Goal: Transaction & Acquisition: Download file/media

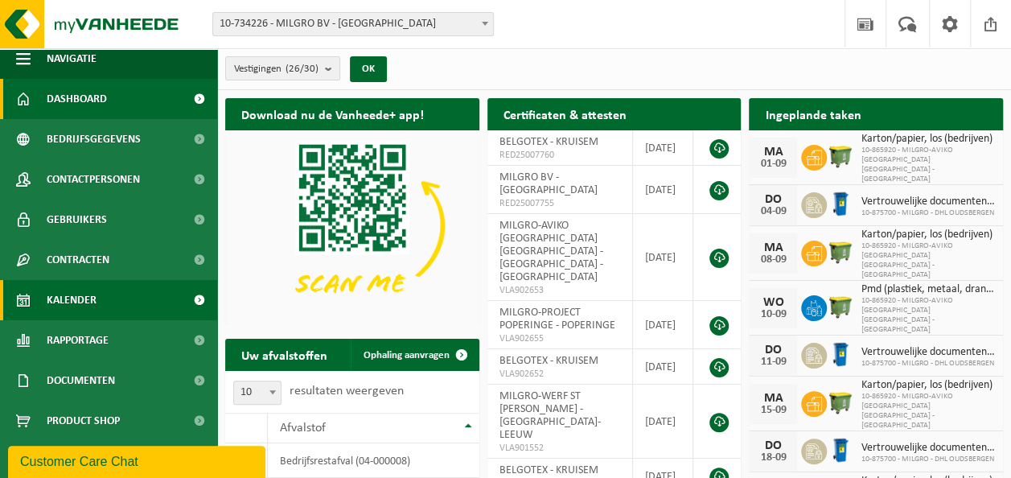
scroll to position [13, 0]
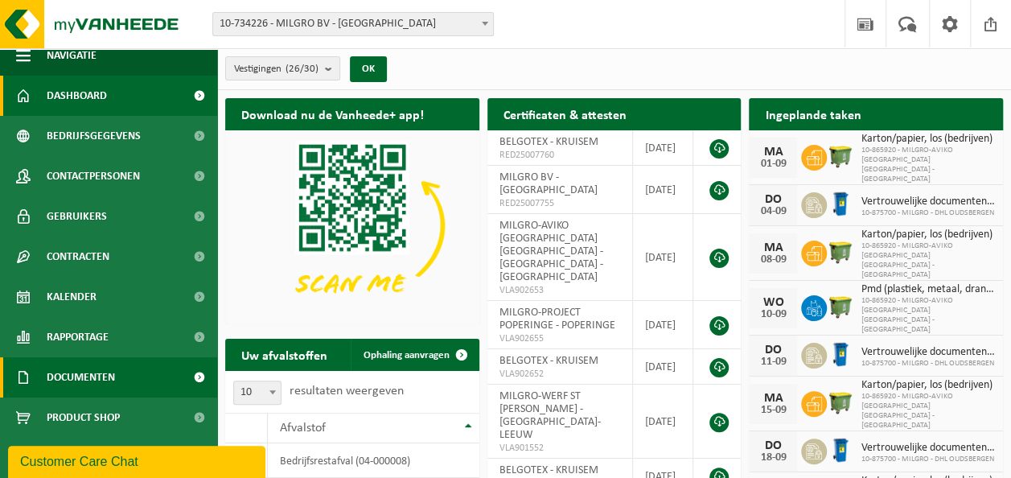
click at [181, 376] on span at bounding box center [199, 377] width 36 height 40
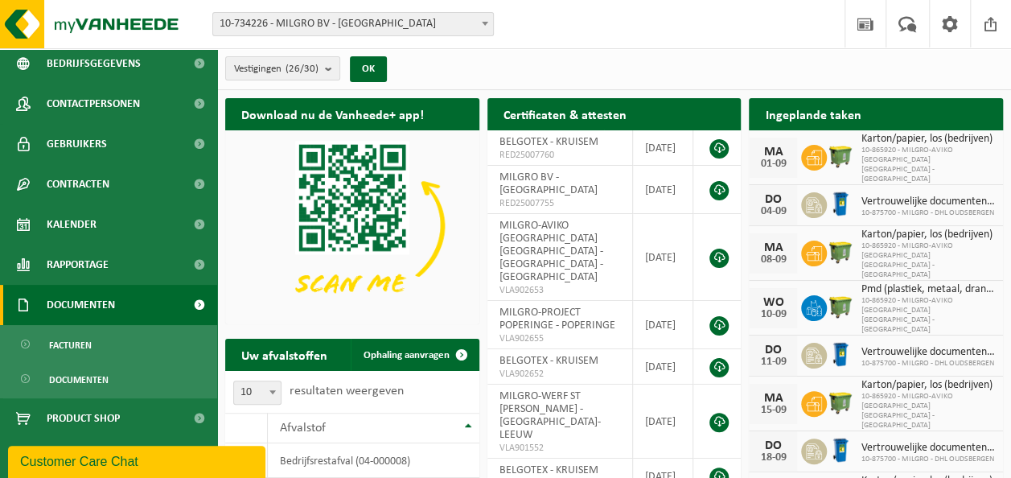
scroll to position [86, 0]
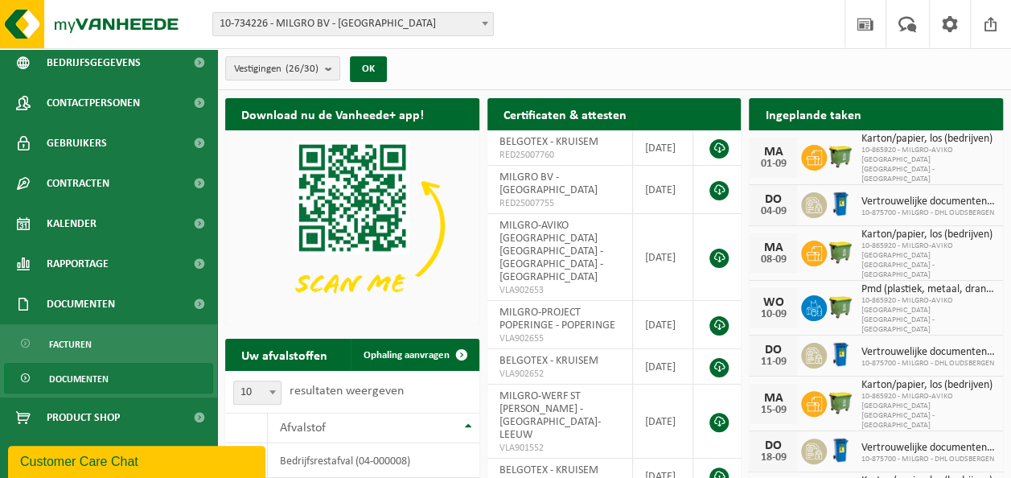
click at [116, 373] on link "Documenten" at bounding box center [108, 378] width 209 height 31
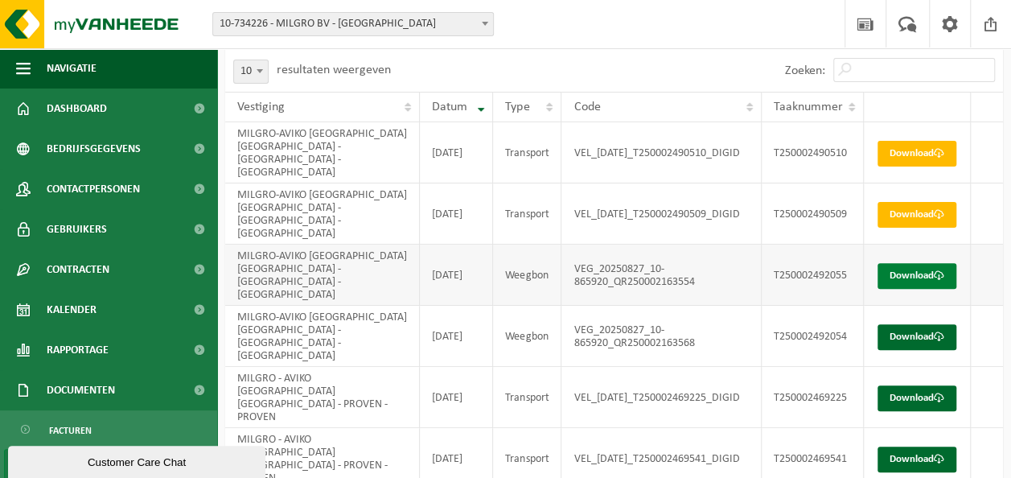
scroll to position [142, 0]
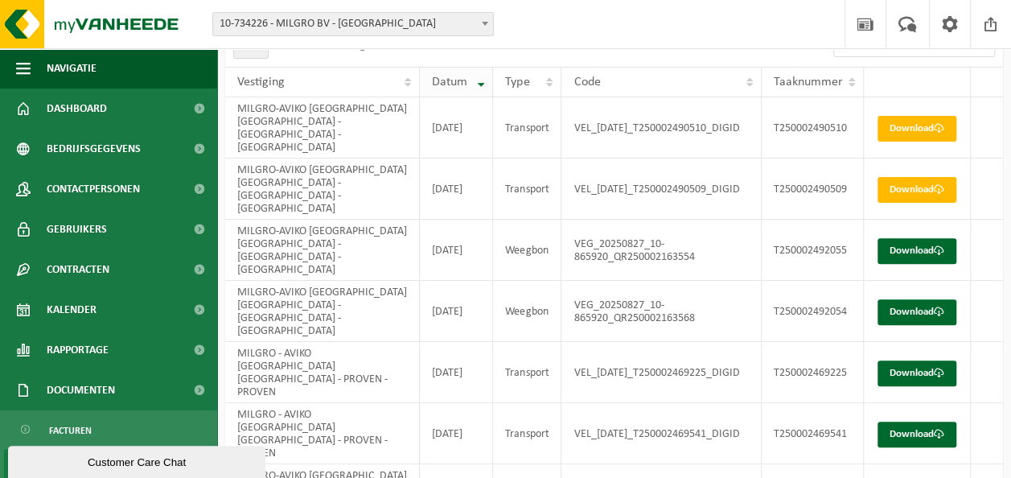
click at [489, 88] on th "Datum" at bounding box center [456, 82] width 73 height 31
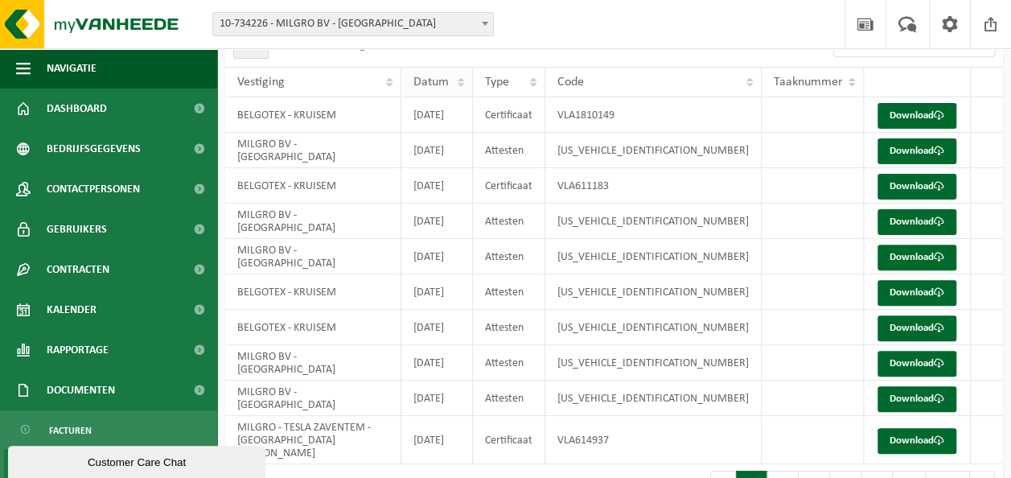
click at [473, 77] on th "Datum" at bounding box center [437, 82] width 72 height 31
click at [473, 83] on th "Datum" at bounding box center [437, 82] width 72 height 31
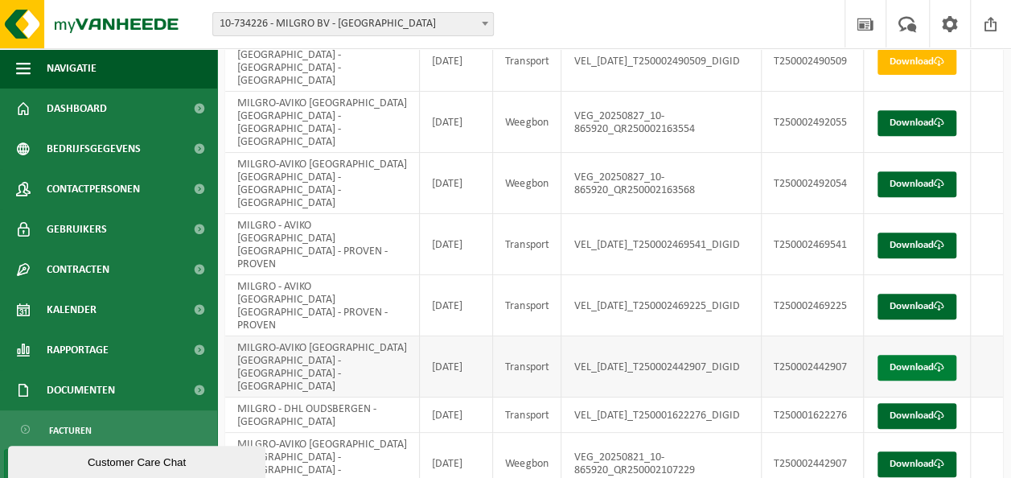
scroll to position [303, 0]
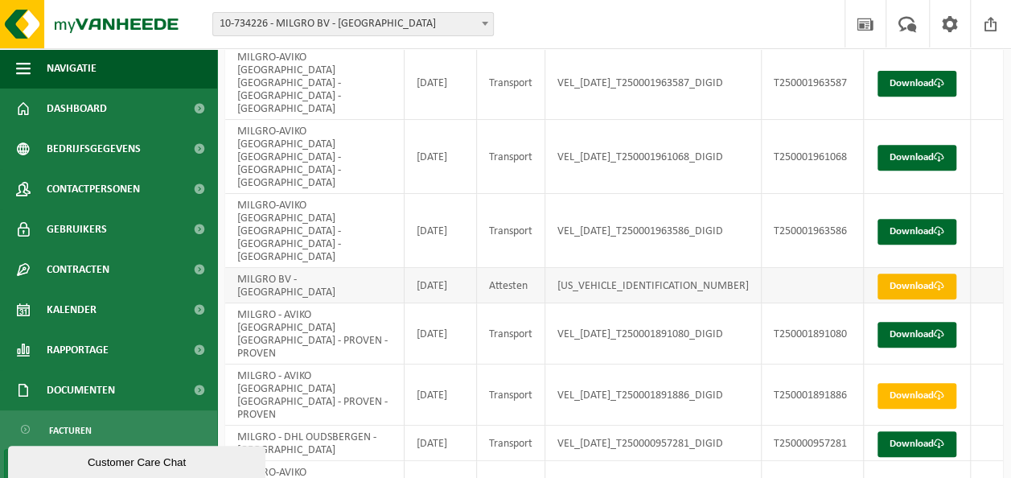
click at [931, 273] on link "Download" at bounding box center [916, 286] width 79 height 26
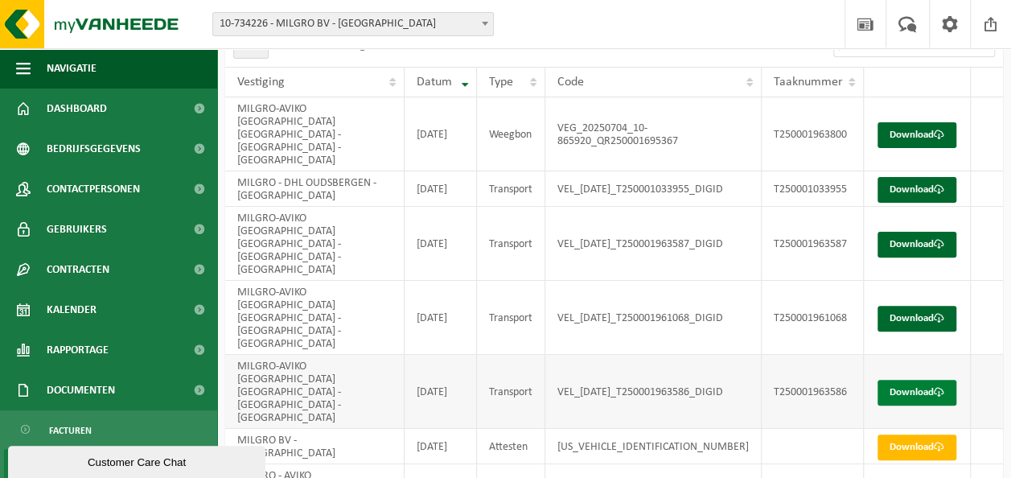
click at [901, 380] on link "Download" at bounding box center [916, 393] width 79 height 26
click at [909, 306] on link "Download" at bounding box center [916, 319] width 79 height 26
click at [906, 306] on link "Download" at bounding box center [916, 319] width 79 height 26
click at [902, 232] on link "Download" at bounding box center [916, 245] width 79 height 26
click at [928, 177] on link "Download" at bounding box center [916, 190] width 79 height 26
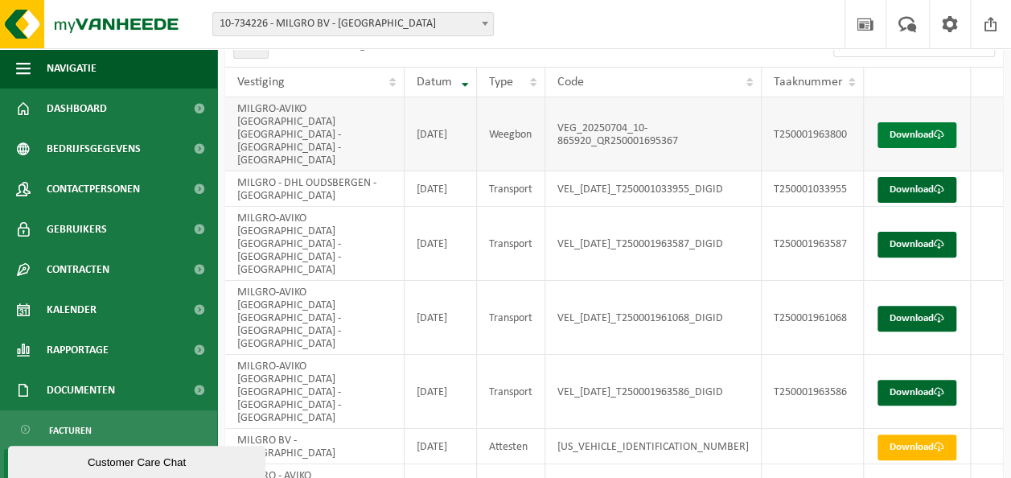
click at [885, 122] on link "Download" at bounding box center [916, 135] width 79 height 26
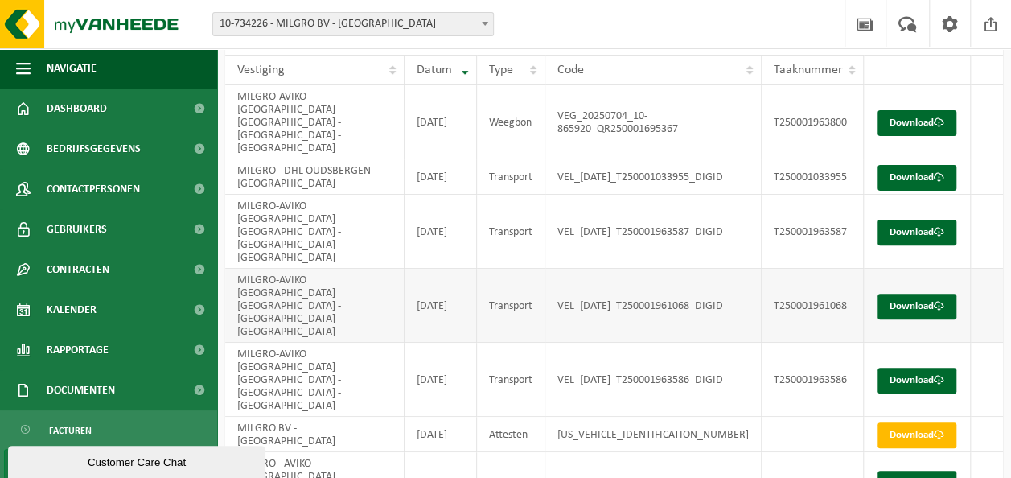
scroll to position [303, 0]
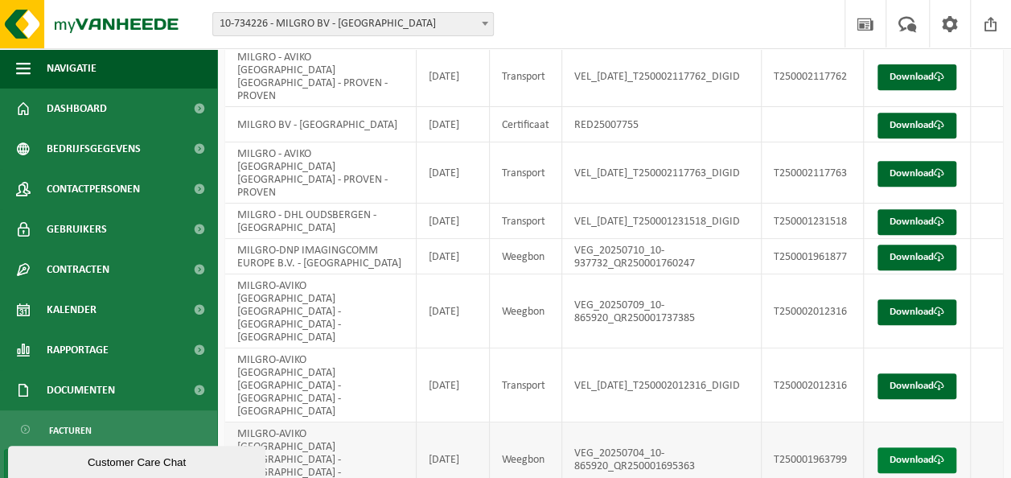
click at [934, 447] on link "Download" at bounding box center [916, 460] width 79 height 26
click at [898, 348] on td "Download" at bounding box center [917, 385] width 107 height 74
click at [894, 373] on link "Download" at bounding box center [916, 386] width 79 height 26
click at [914, 299] on link "Download" at bounding box center [916, 312] width 79 height 26
click at [913, 244] on link "Download" at bounding box center [916, 257] width 79 height 26
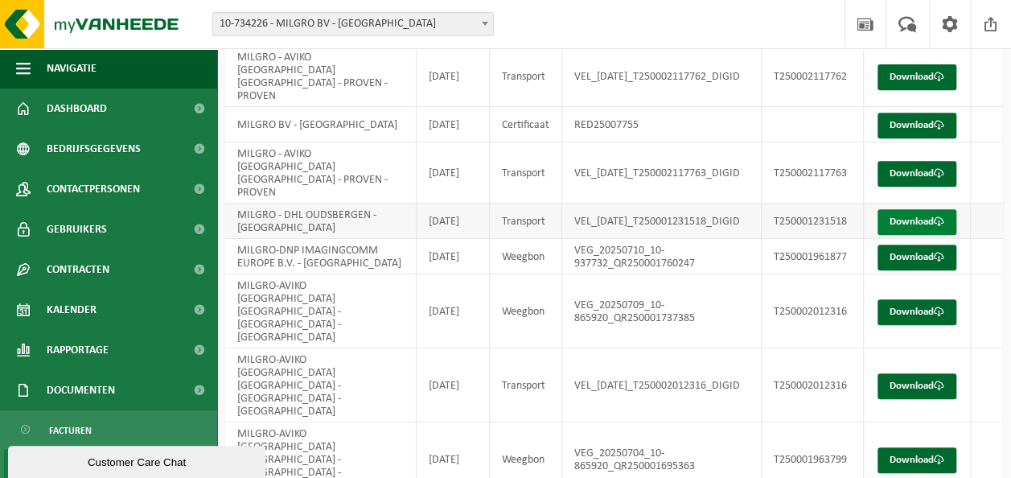
click at [927, 209] on link "Download" at bounding box center [916, 222] width 79 height 26
click at [934, 168] on span at bounding box center [939, 173] width 10 height 10
click at [902, 113] on link "Download" at bounding box center [916, 126] width 79 height 26
click at [891, 64] on link "Download" at bounding box center [916, 77] width 79 height 26
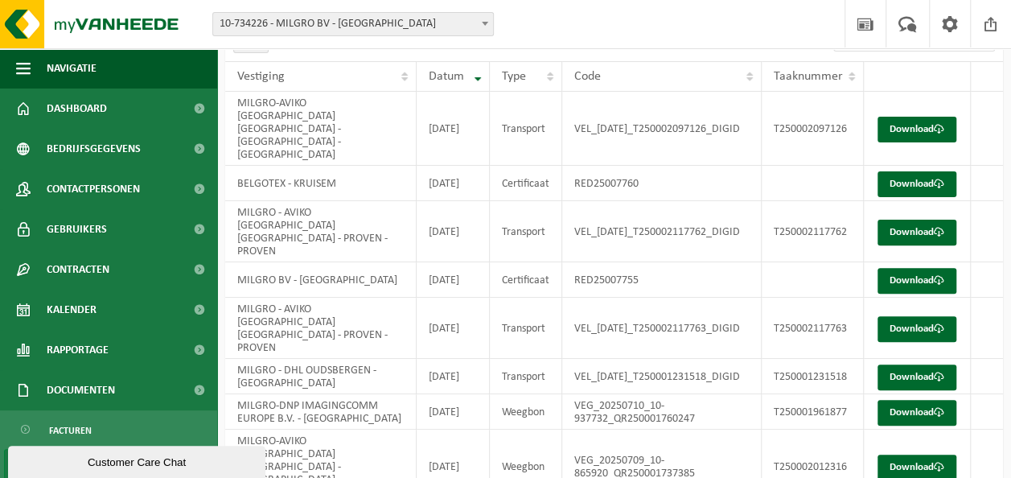
scroll to position [145, 0]
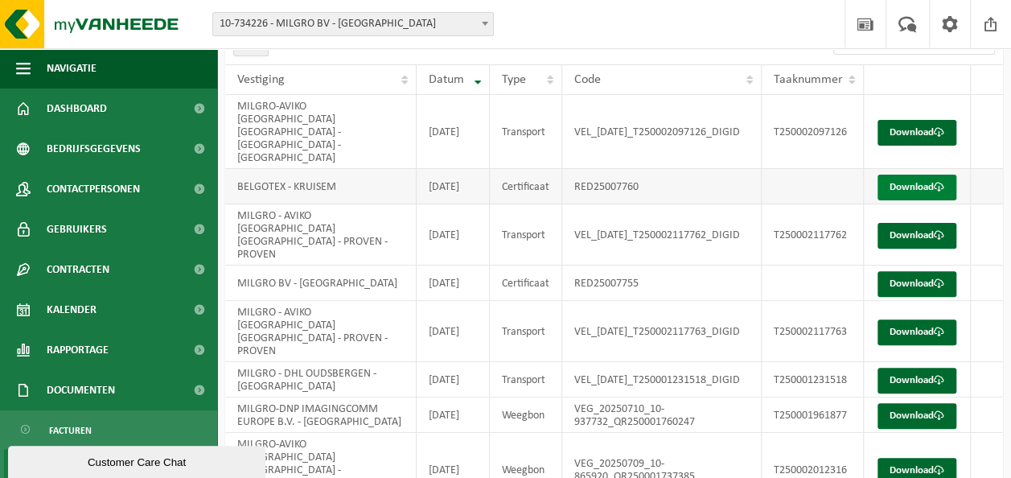
click at [934, 182] on span at bounding box center [939, 187] width 10 height 10
click at [900, 120] on link "Download" at bounding box center [916, 133] width 79 height 26
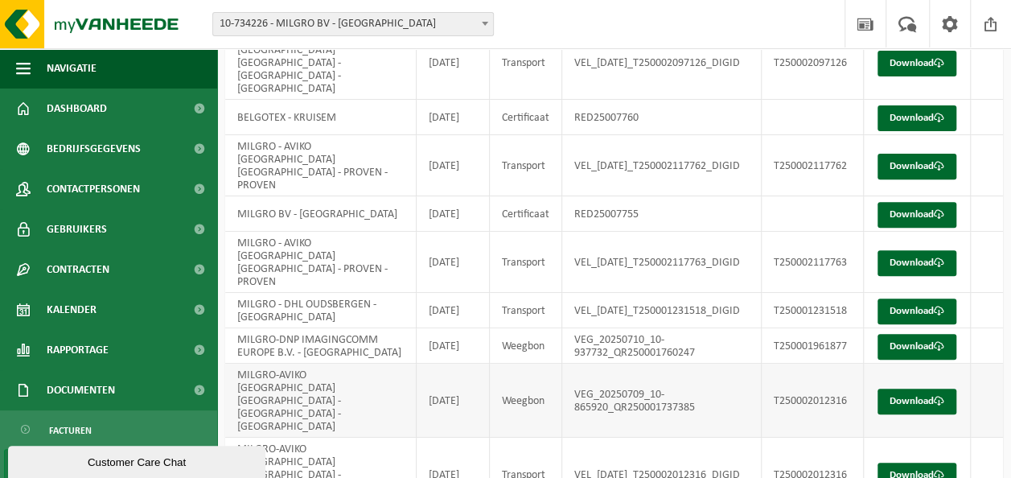
scroll to position [303, 0]
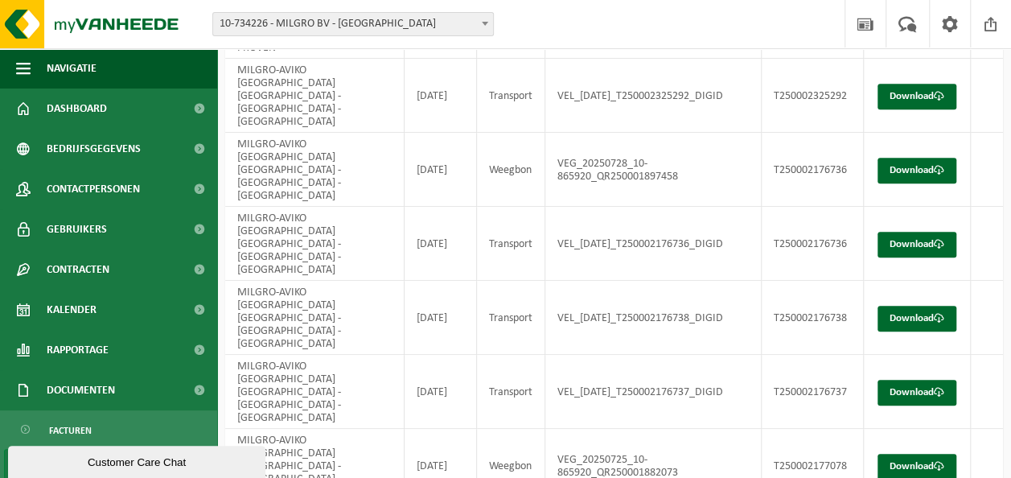
click at [923, 454] on link "Download" at bounding box center [916, 467] width 79 height 26
click at [912, 380] on link "Download" at bounding box center [916, 393] width 79 height 26
click at [917, 306] on link "Download" at bounding box center [916, 319] width 79 height 26
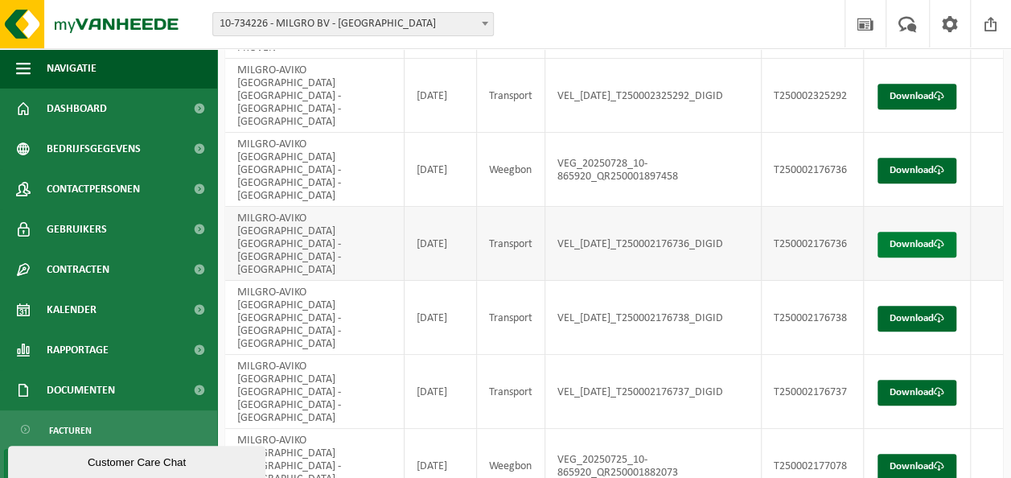
click at [920, 232] on link "Download" at bounding box center [916, 245] width 79 height 26
click at [918, 158] on link "Download" at bounding box center [916, 171] width 79 height 26
click at [910, 84] on link "Download" at bounding box center [916, 97] width 79 height 26
click at [934, 165] on span at bounding box center [939, 170] width 10 height 10
click at [912, 84] on link "Download" at bounding box center [916, 97] width 79 height 26
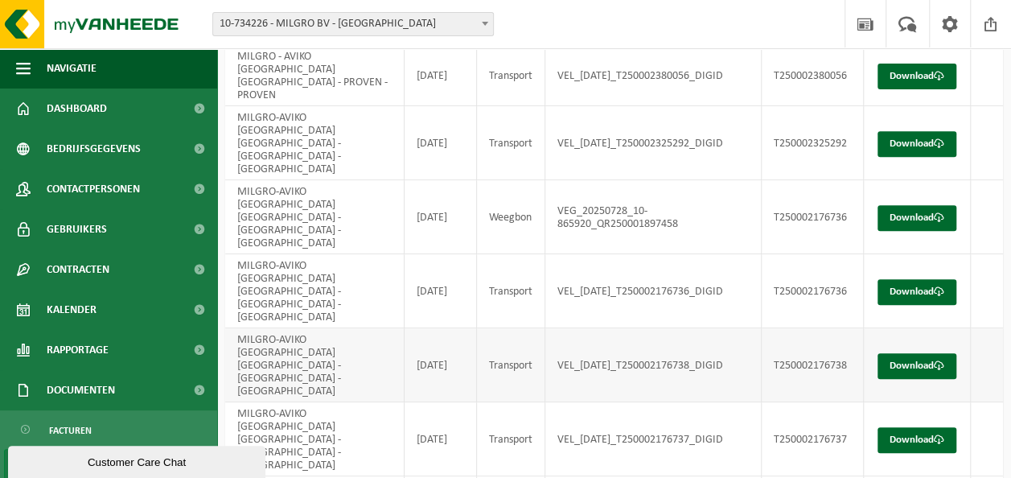
scroll to position [223, 0]
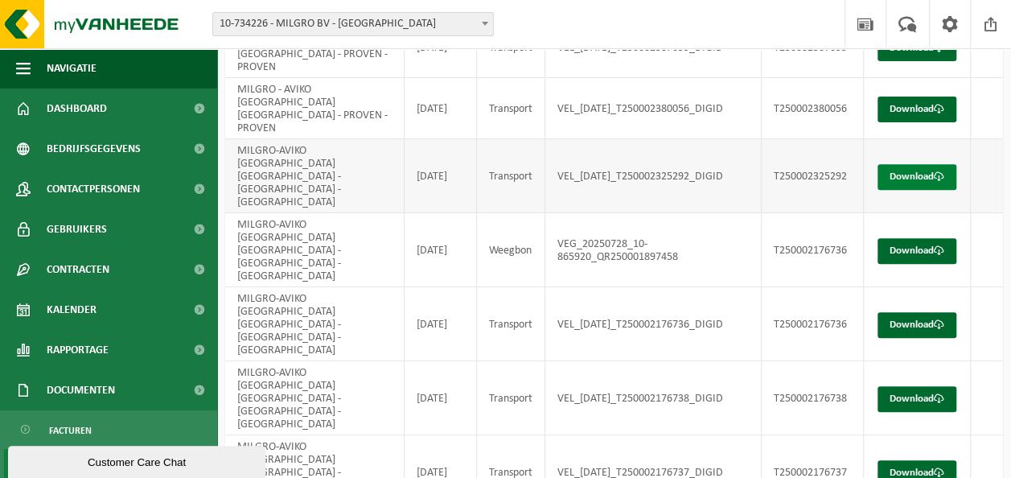
click at [924, 164] on link "Download" at bounding box center [916, 177] width 79 height 26
click at [938, 97] on link "Download" at bounding box center [916, 110] width 79 height 26
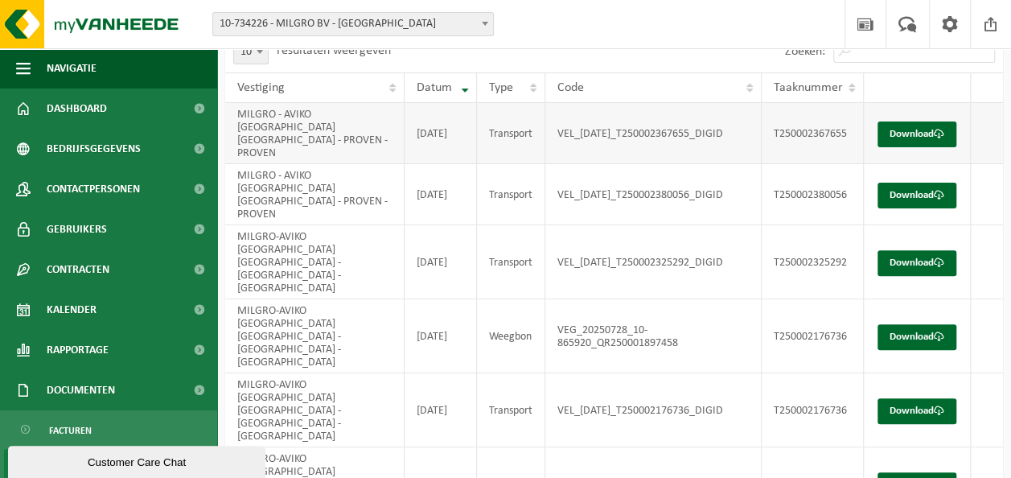
scroll to position [137, 0]
click at [928, 121] on link "Download" at bounding box center [916, 134] width 79 height 26
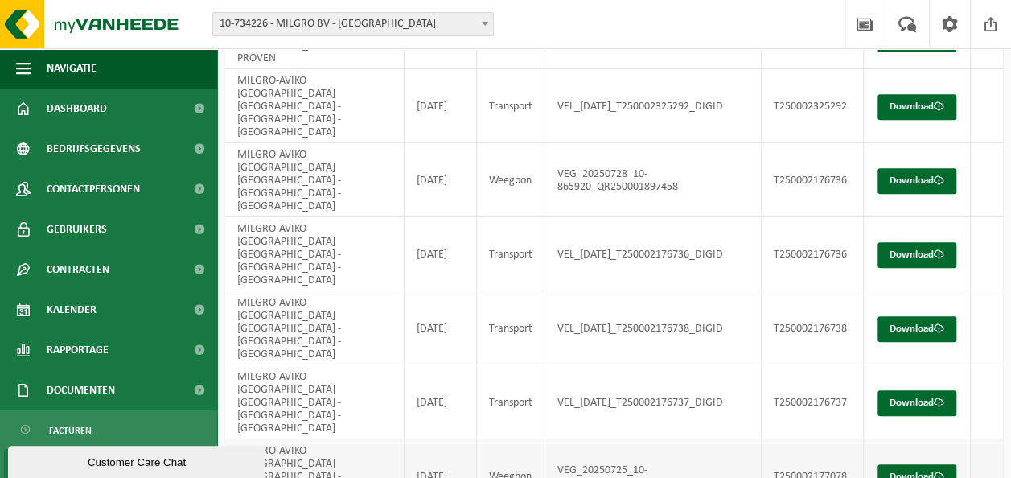
scroll to position [303, 0]
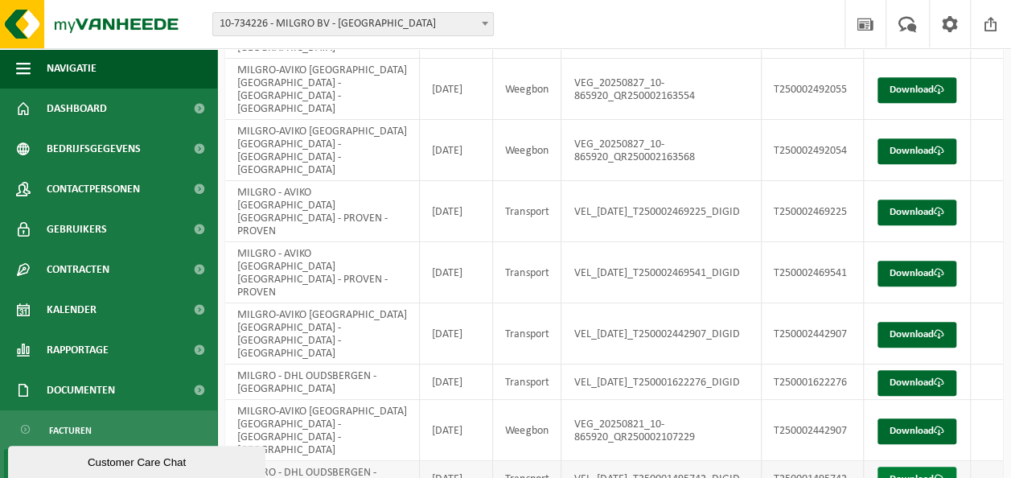
click at [927, 466] on link "Download" at bounding box center [916, 479] width 79 height 26
click at [927, 418] on link "Download" at bounding box center [916, 431] width 79 height 26
click at [918, 370] on link "Download" at bounding box center [916, 383] width 79 height 26
click at [935, 322] on link "Download" at bounding box center [916, 335] width 79 height 26
click at [941, 261] on link "Download" at bounding box center [916, 274] width 79 height 26
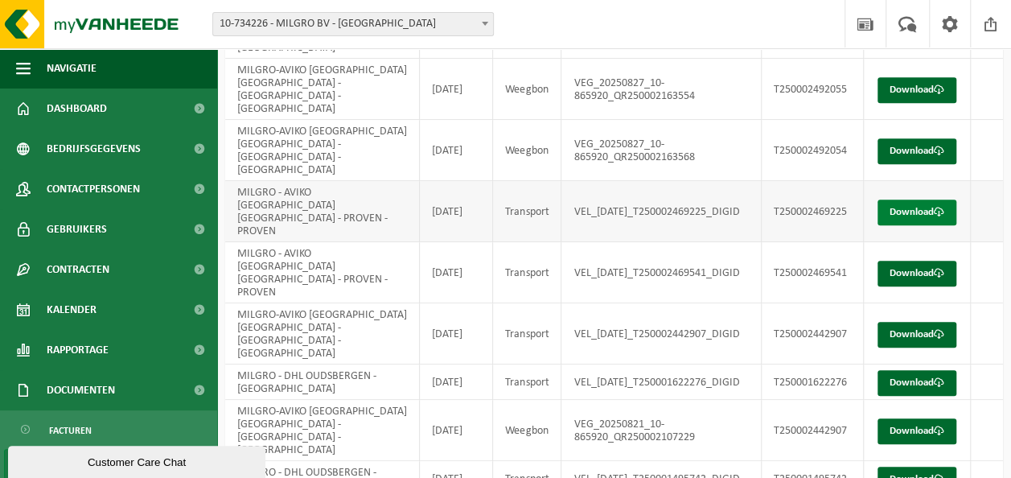
click at [938, 199] on link "Download" at bounding box center [916, 212] width 79 height 26
click at [927, 138] on link "Download" at bounding box center [916, 151] width 79 height 26
click at [934, 84] on span at bounding box center [939, 89] width 10 height 10
click at [933, 77] on link "Download" at bounding box center [916, 90] width 79 height 26
click at [572, 470] on div "Navigatie Nieuws Uw feedback Afmelden Dashboard Bedrijfsgegevens Contactpersone…" at bounding box center [505, 127] width 1011 height 861
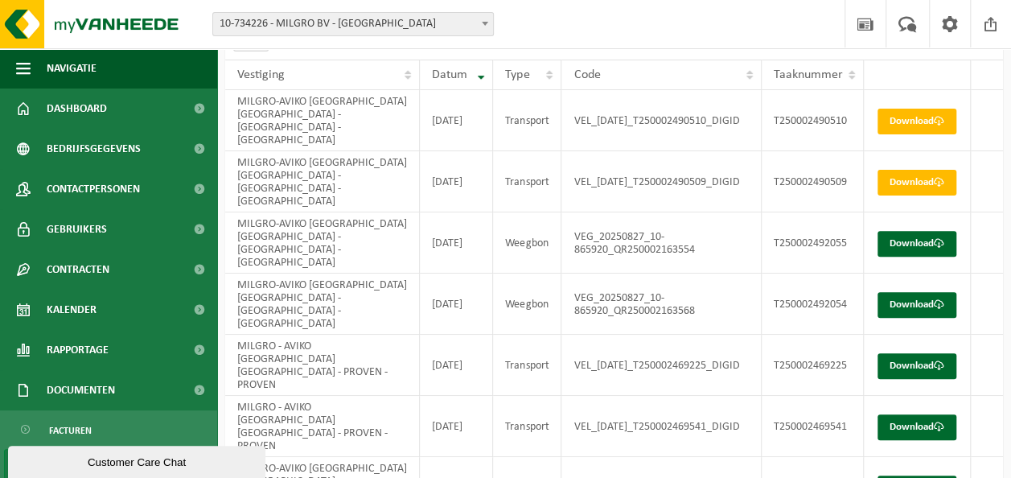
scroll to position [145, 0]
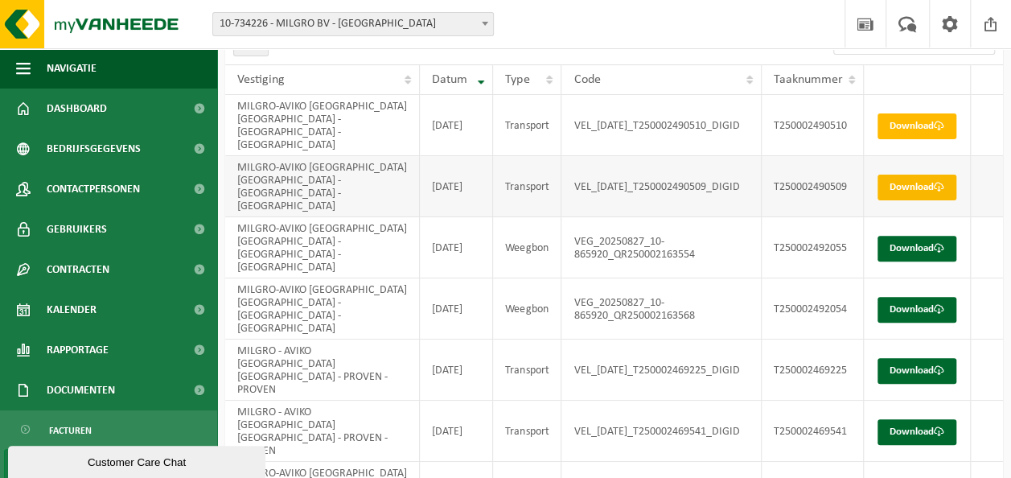
click at [906, 175] on link "Download" at bounding box center [916, 188] width 79 height 26
click at [914, 142] on td "Download" at bounding box center [917, 125] width 107 height 61
click at [934, 123] on span at bounding box center [939, 126] width 10 height 10
